Goal: Task Accomplishment & Management: Complete application form

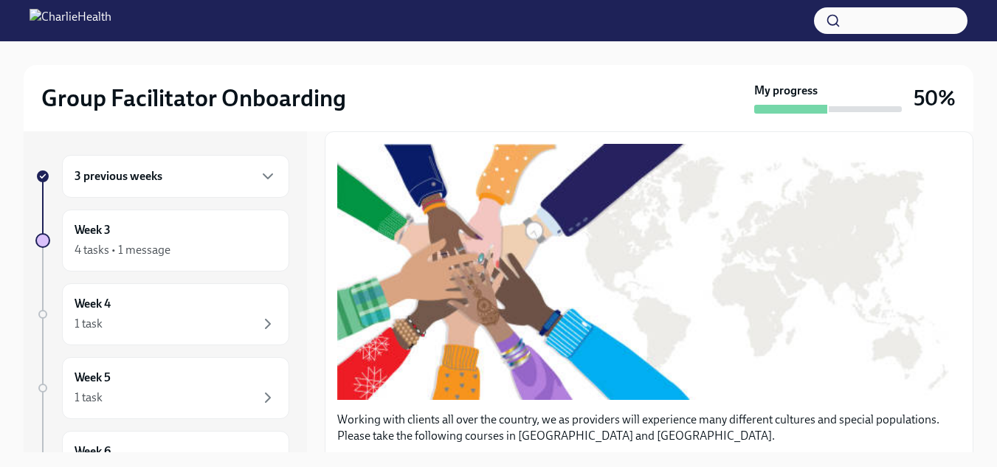
scroll to position [209, 0]
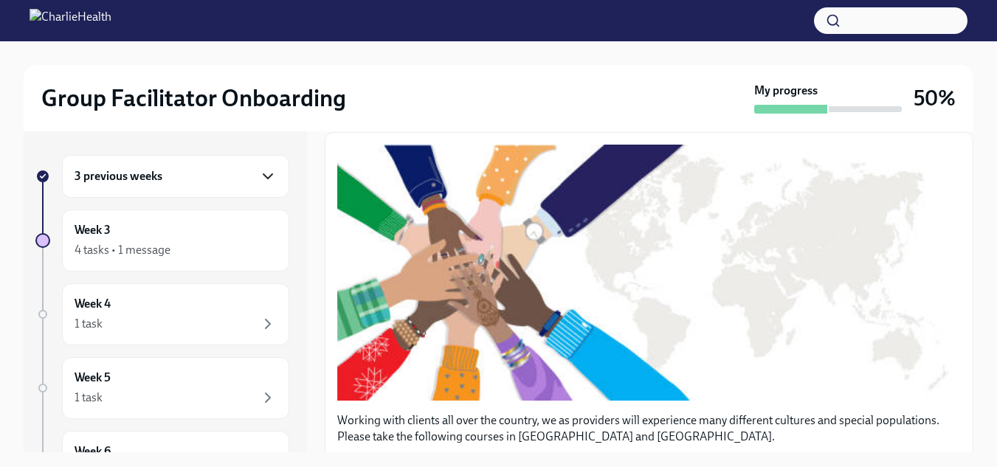
click at [259, 182] on icon "button" at bounding box center [268, 176] width 18 height 18
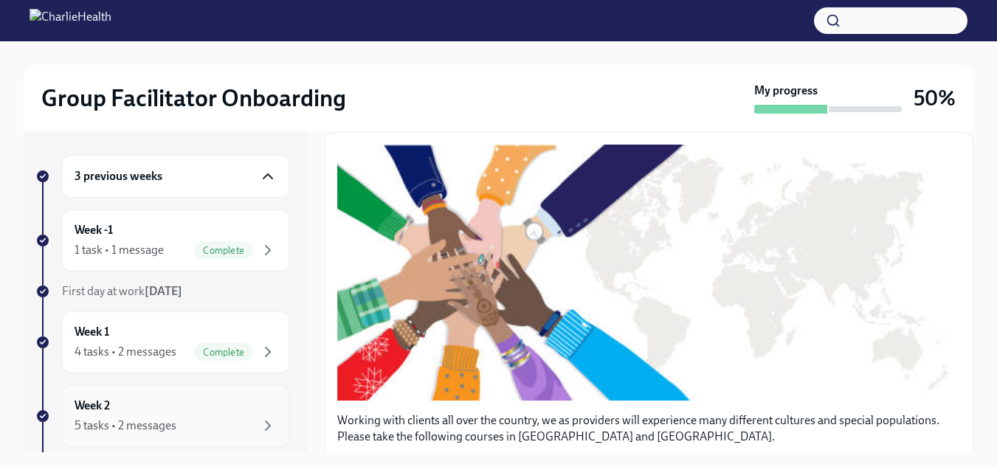
click at [151, 424] on div "5 tasks • 2 messages" at bounding box center [126, 426] width 102 height 16
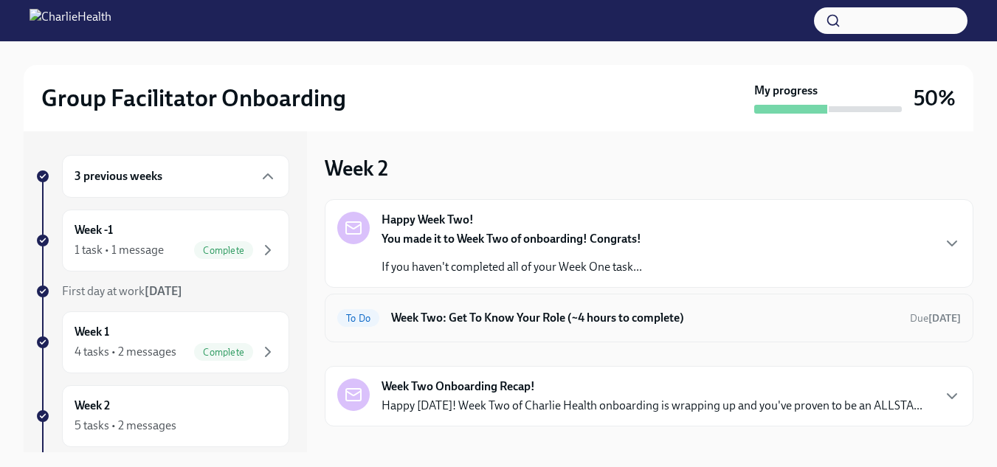
scroll to position [20, 0]
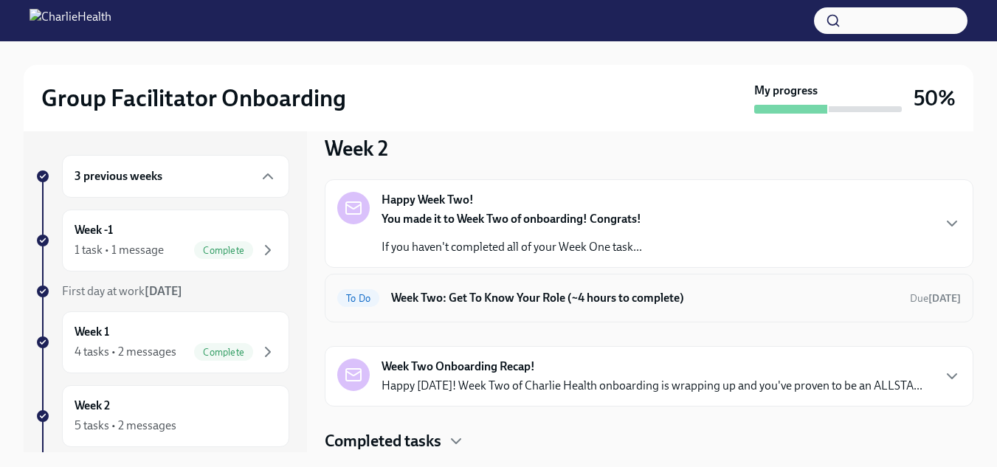
click at [611, 301] on h6 "Week Two: Get To Know Your Role (~4 hours to complete)" at bounding box center [644, 298] width 507 height 16
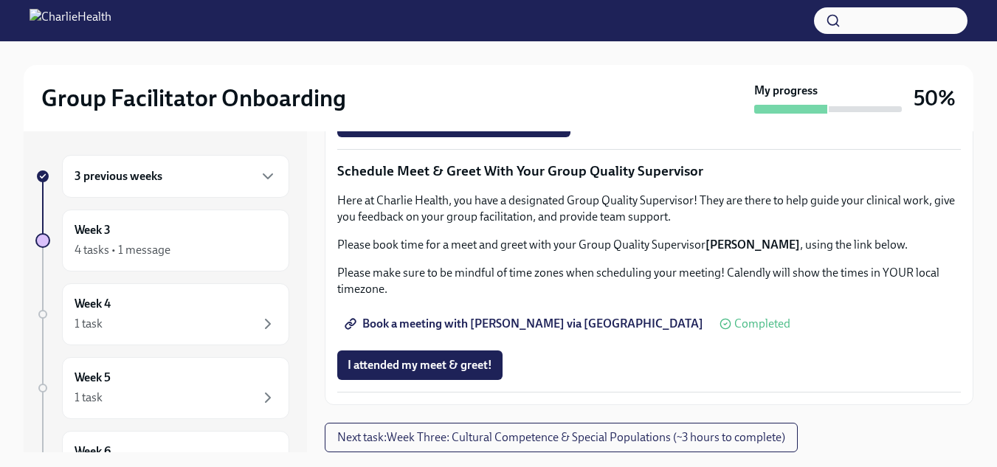
scroll to position [1279, 0]
click at [533, 130] on span "I attended TWO group observation hours!" at bounding box center [454, 122] width 213 height 15
click at [409, 441] on span "Next task : Week Three: Cultural Competence & Special Populations (~3 hours to …" at bounding box center [561, 437] width 448 height 15
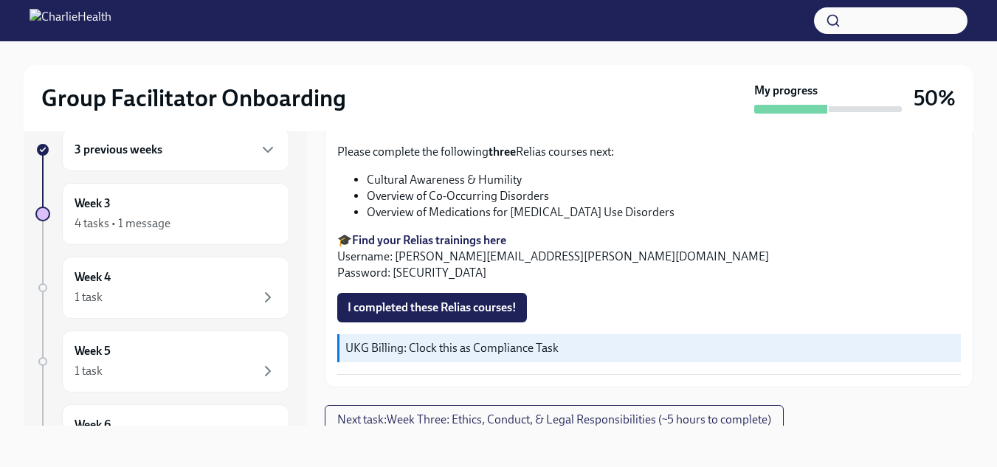
scroll to position [1272, 0]
